Goal: Task Accomplishment & Management: Manage account settings

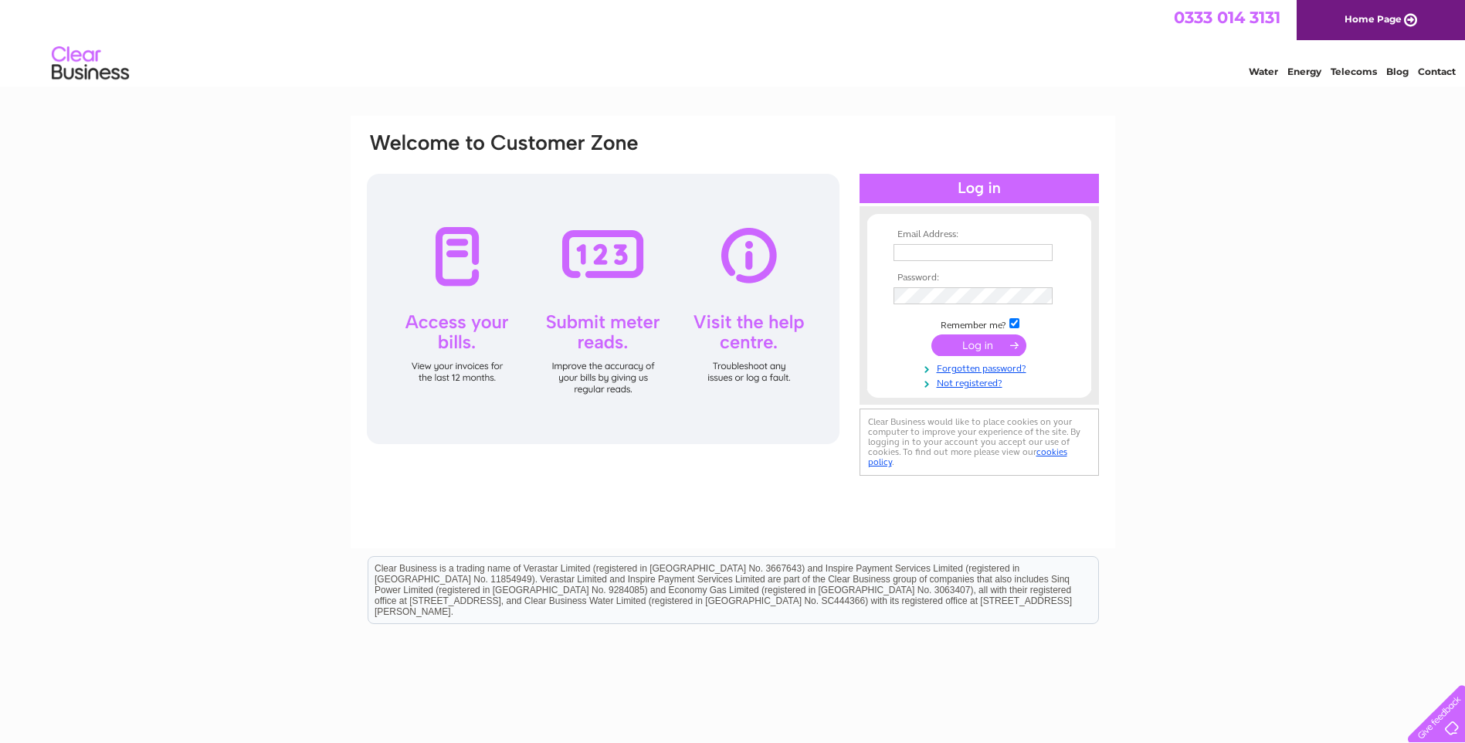
click at [958, 256] on input "text" at bounding box center [973, 252] width 159 height 17
type input "info@tps-engineering.co.uk"
click at [965, 344] on input "submit" at bounding box center [978, 347] width 95 height 22
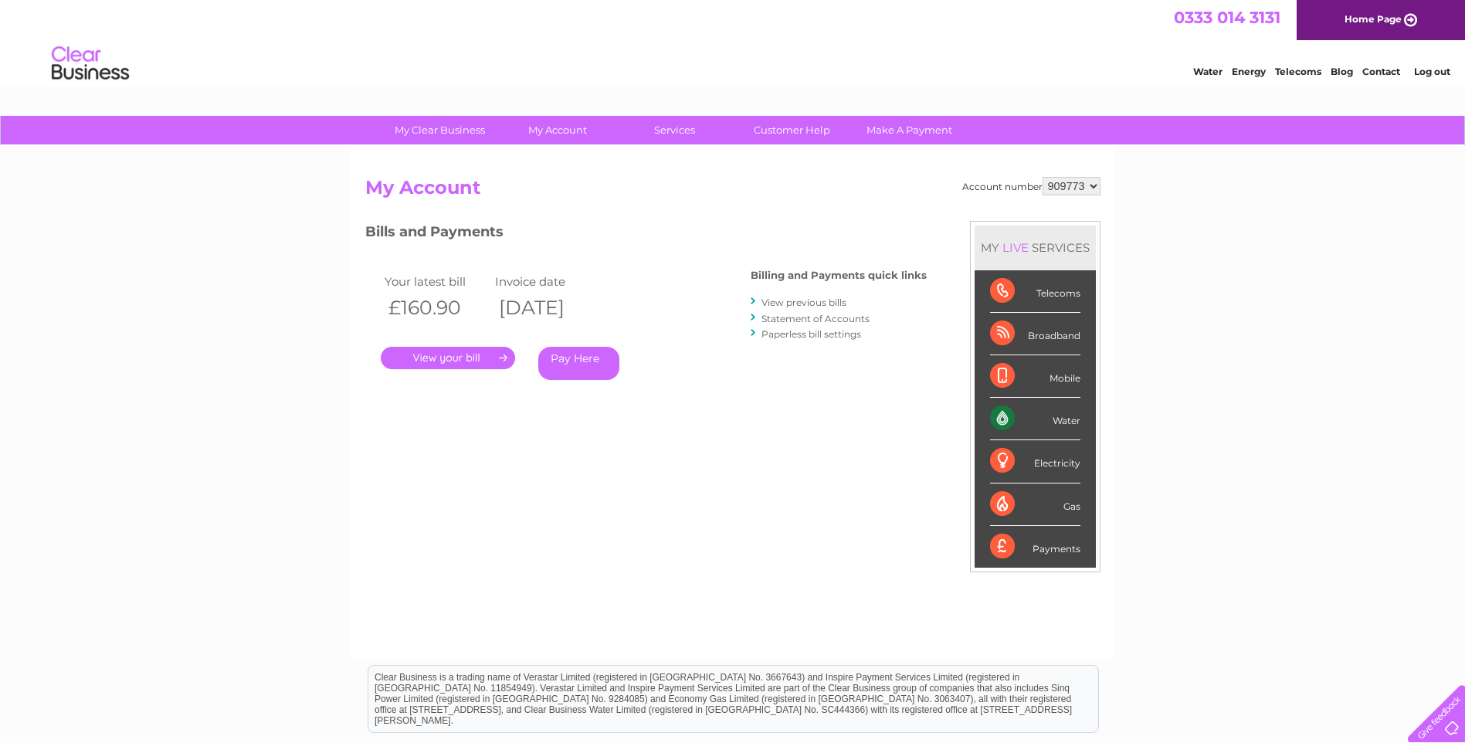
click at [432, 354] on link "." at bounding box center [448, 358] width 134 height 22
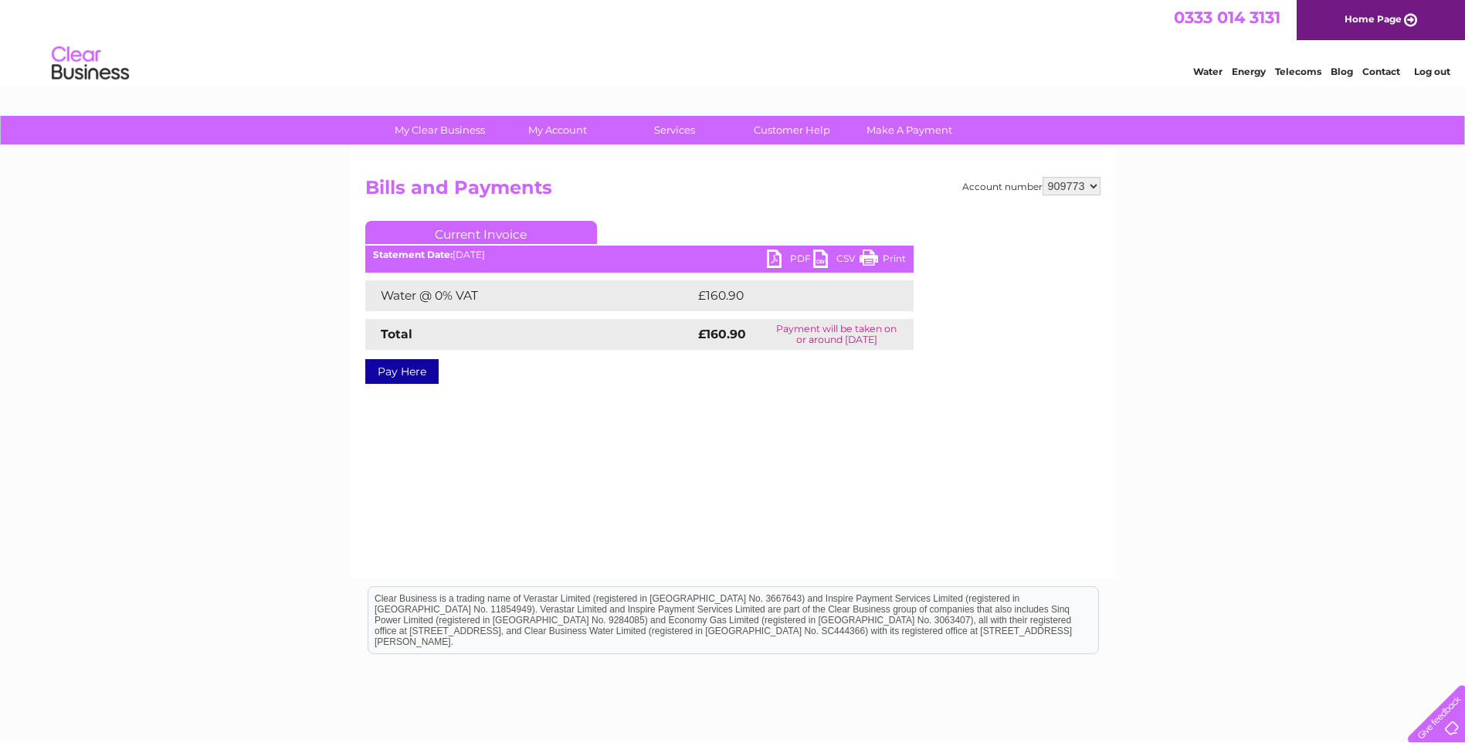
click at [794, 255] on link "PDF" at bounding box center [790, 260] width 46 height 22
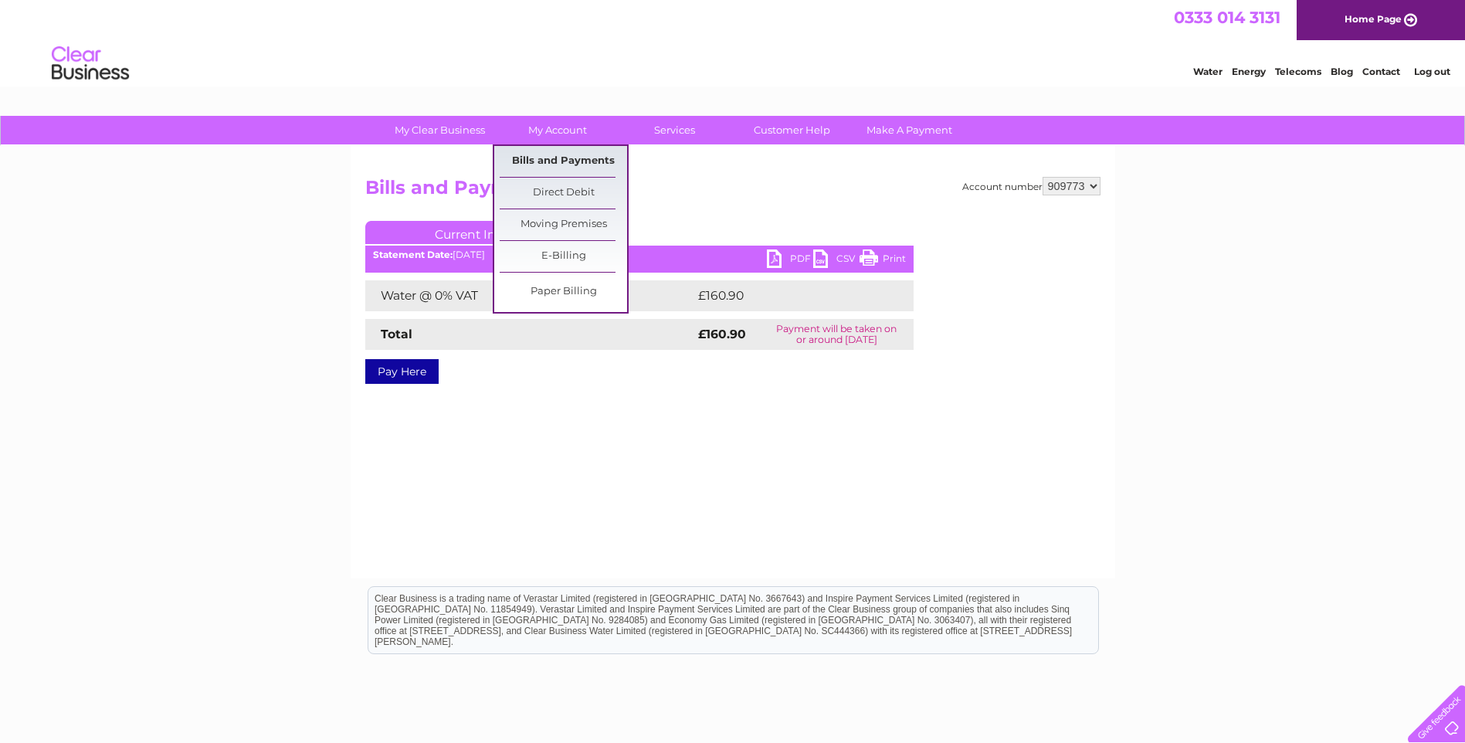
click at [557, 159] on link "Bills and Payments" at bounding box center [563, 161] width 127 height 31
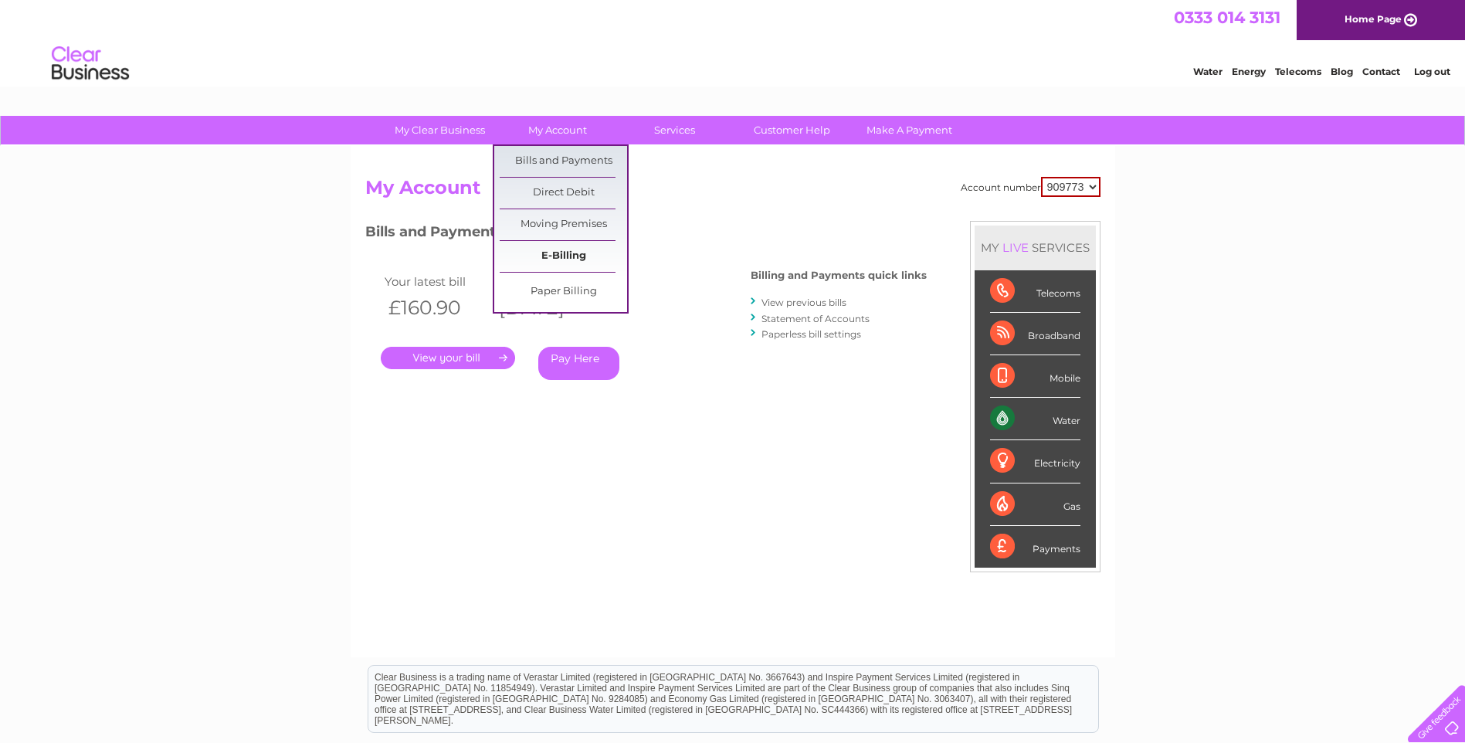
click at [583, 255] on link "E-Billing" at bounding box center [563, 256] width 127 height 31
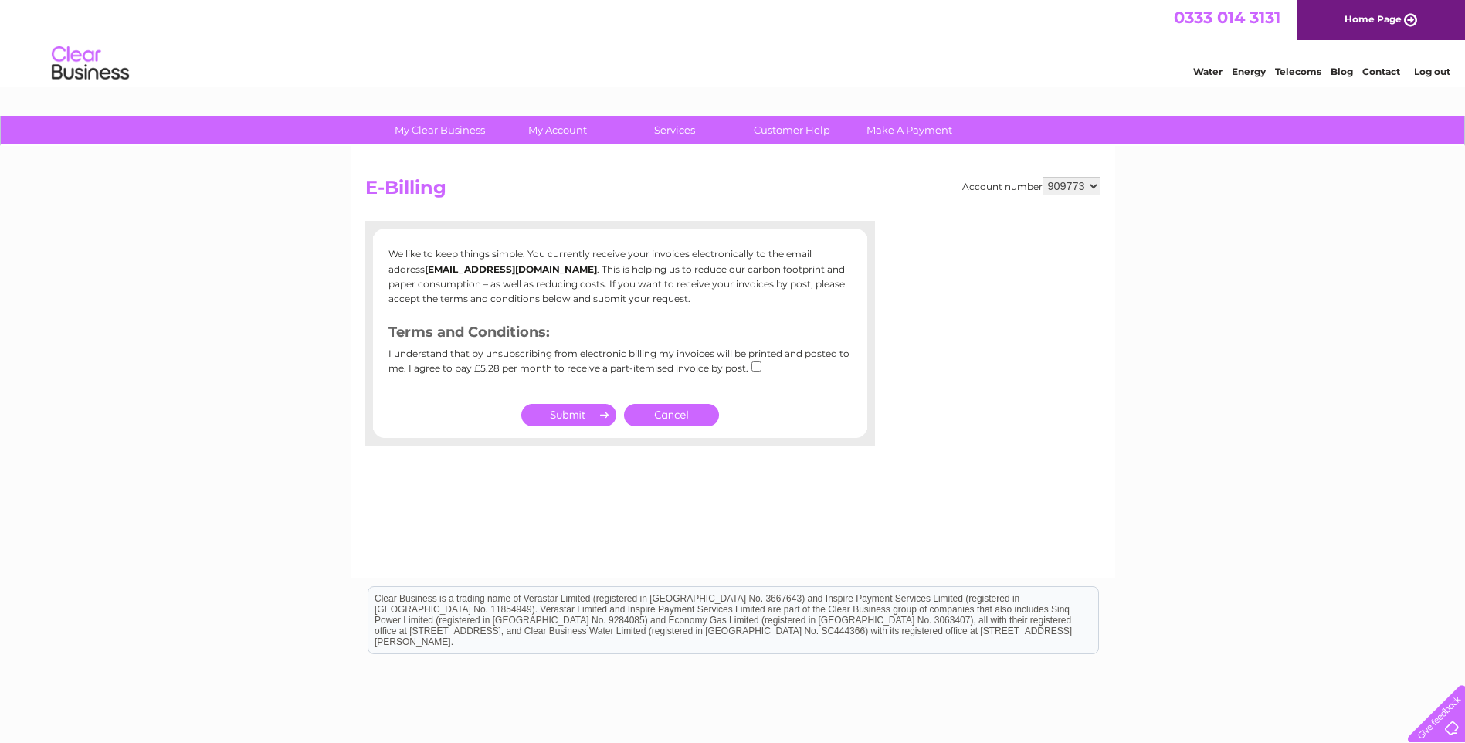
click at [704, 417] on link "Cancel" at bounding box center [671, 415] width 95 height 22
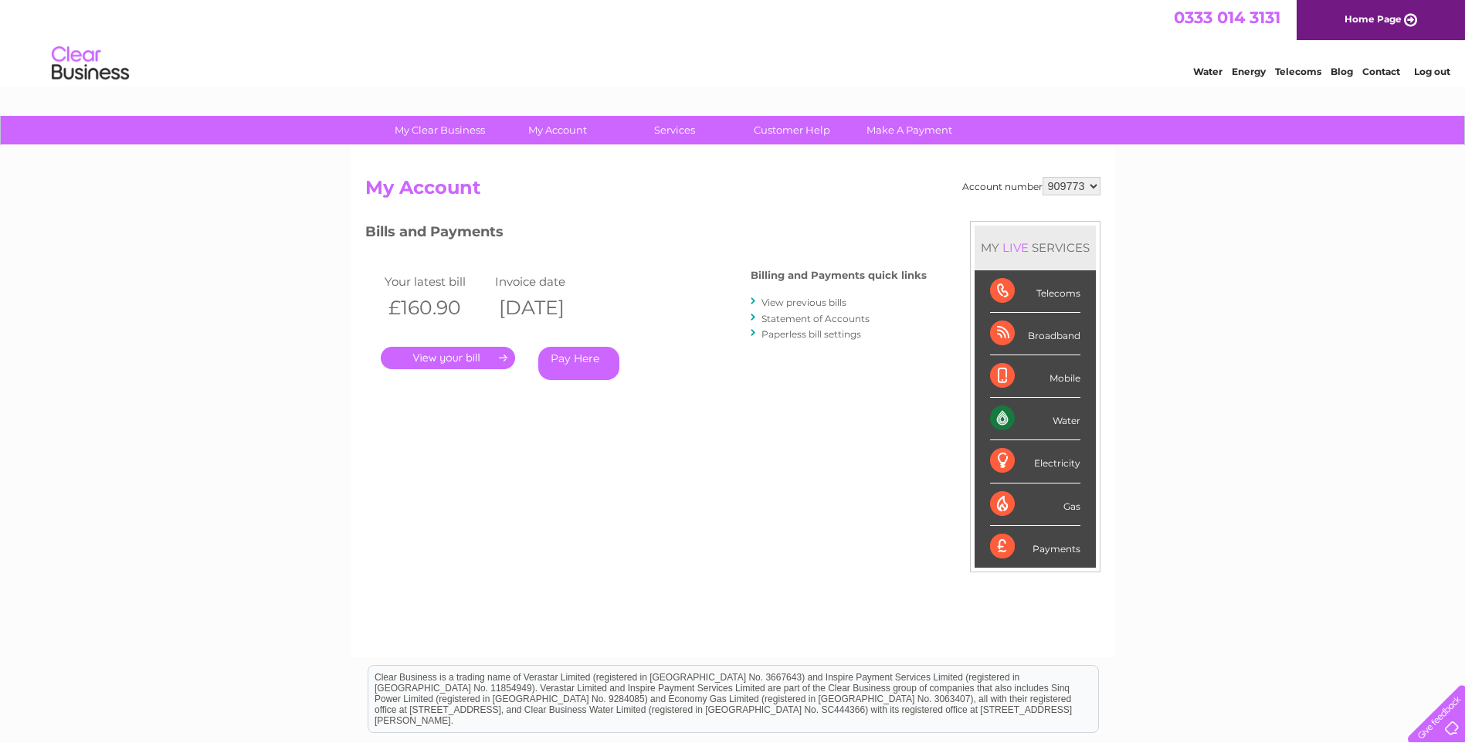
click at [806, 304] on link "View previous bills" at bounding box center [803, 303] width 85 height 12
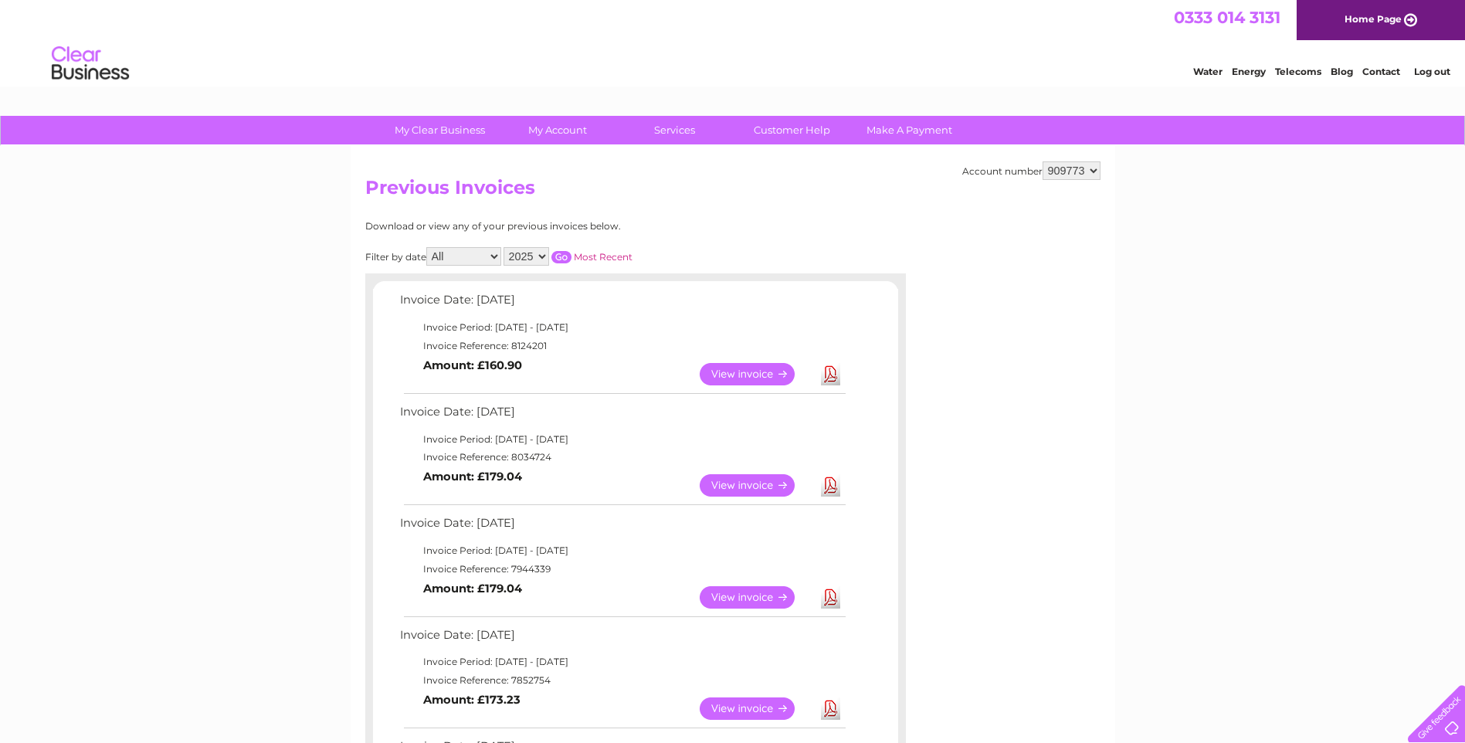
click at [834, 488] on link "Download" at bounding box center [830, 485] width 19 height 22
click at [1447, 73] on link "Log out" at bounding box center [1432, 72] width 36 height 12
